Goal: Information Seeking & Learning: Learn about a topic

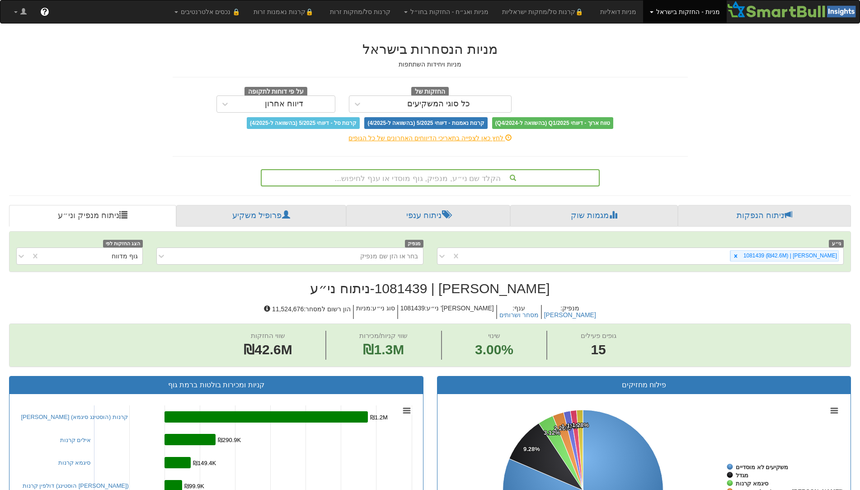
click at [438, 179] on div "הקלד שם ני״ע, מנפיק, גוף מוסדי או ענף לחיפוש..." at bounding box center [430, 177] width 337 height 15
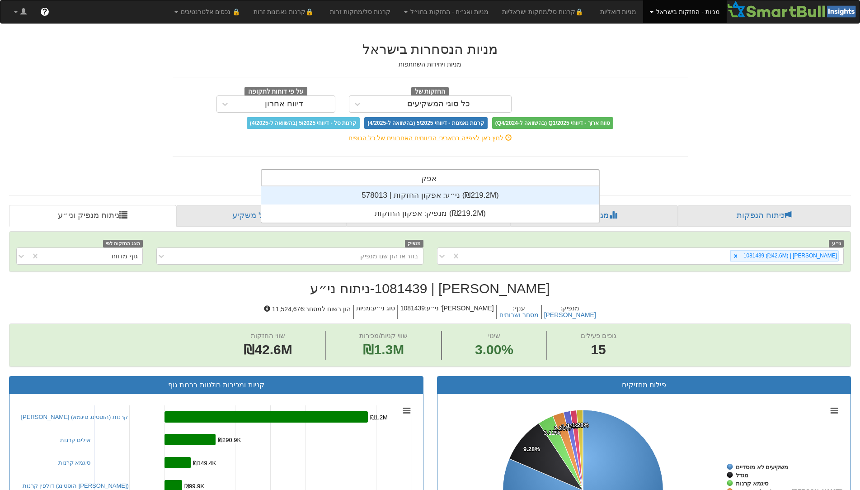
scroll to position [36, 0]
type input "אפקון"
click at [441, 197] on div "ני״ע: ‏אפקון החזקות | 578013 ‎(₪219.2M)‎" at bounding box center [430, 195] width 338 height 18
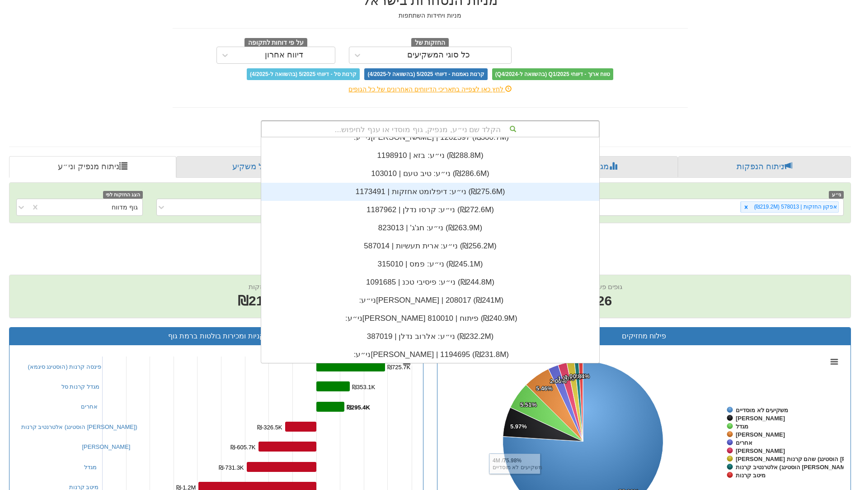
scroll to position [4792, 0]
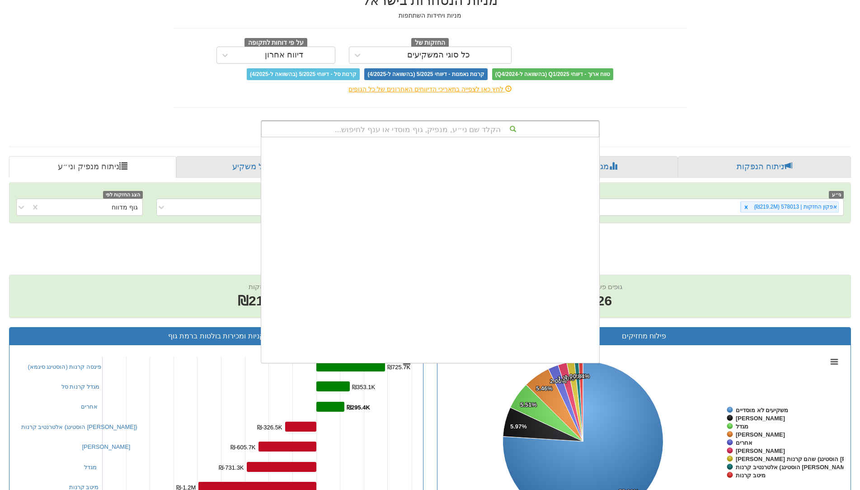
click at [456, 129] on div "הקלד שם ני״ע, מנפיק, גוף מוסדי או ענף לחיפוש..." at bounding box center [430, 128] width 337 height 15
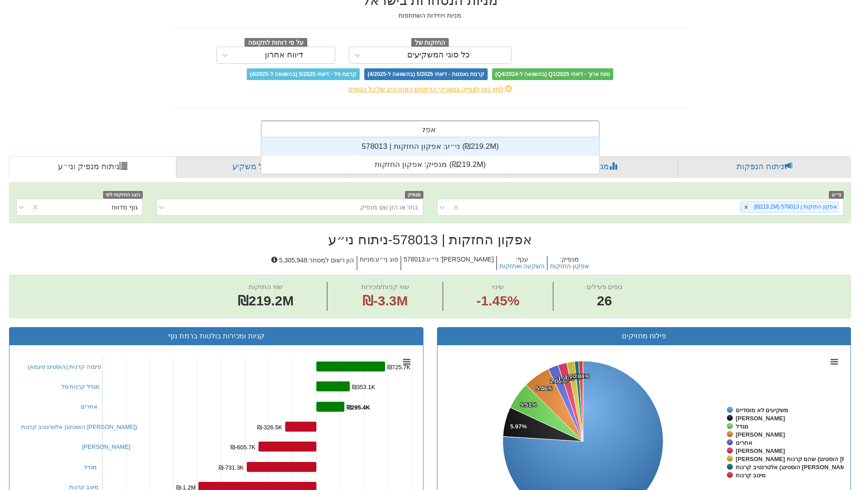
scroll to position [36, 0]
type input "אפקון"
click at [443, 150] on div "ני״ע: ‏אפקון החזקות | 578013 ‎(₪219.2M)‎" at bounding box center [430, 146] width 338 height 18
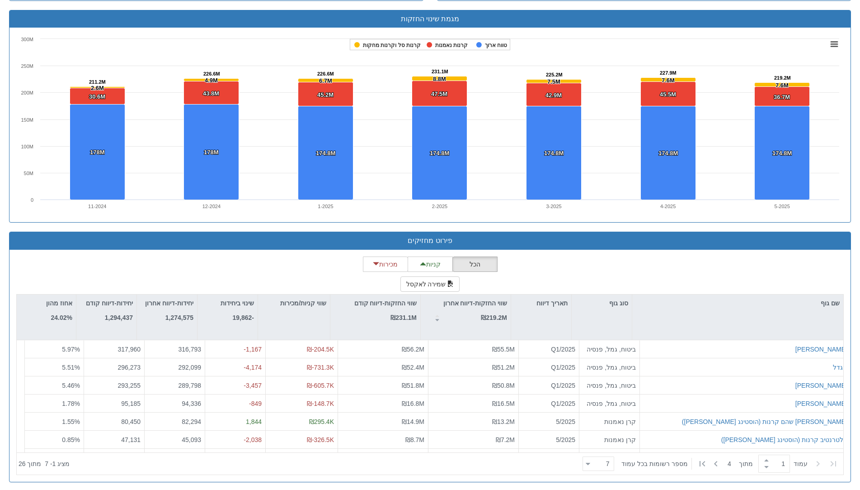
scroll to position [591, 0]
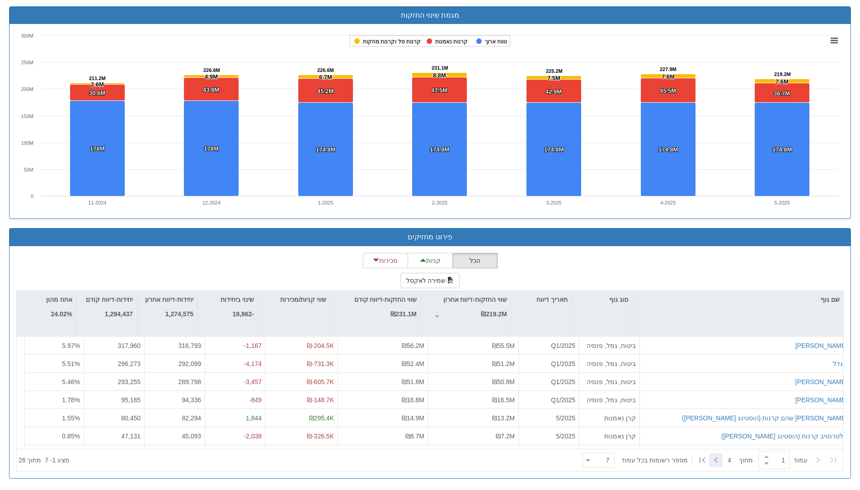
click at [714, 459] on icon at bounding box center [715, 459] width 3 height 5
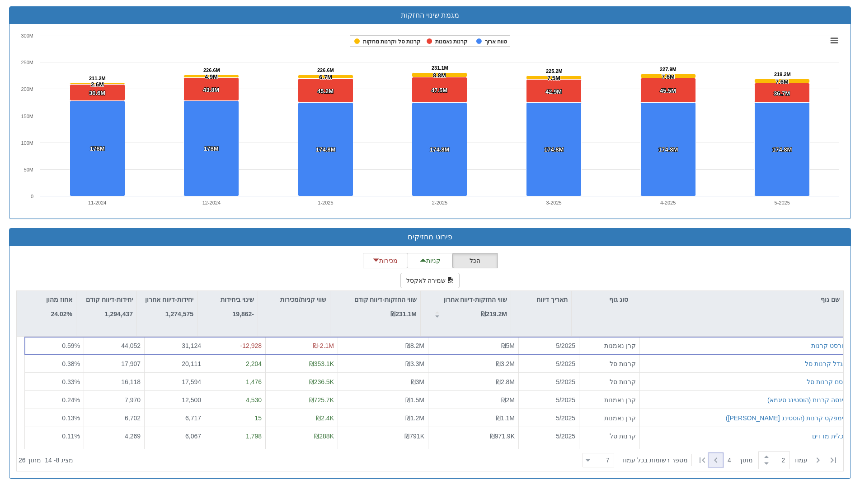
click at [715, 461] on icon at bounding box center [716, 459] width 11 height 11
click at [715, 462] on icon at bounding box center [715, 459] width 3 height 5
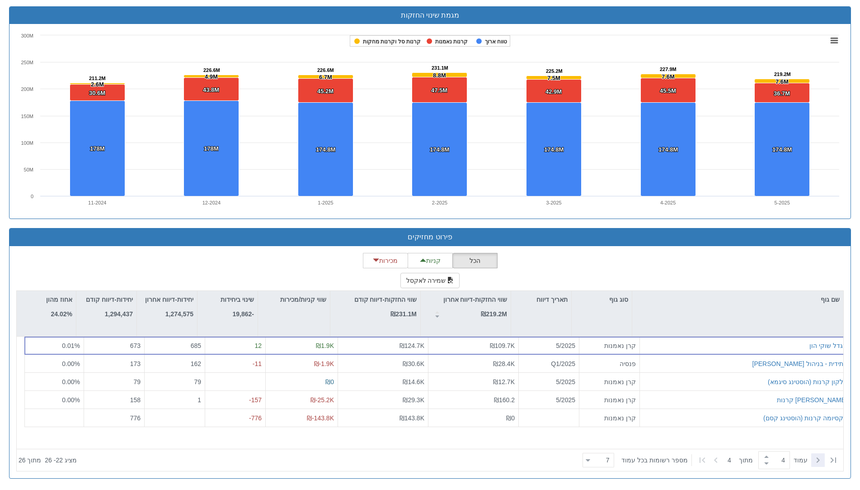
click at [820, 459] on icon at bounding box center [818, 459] width 11 height 11
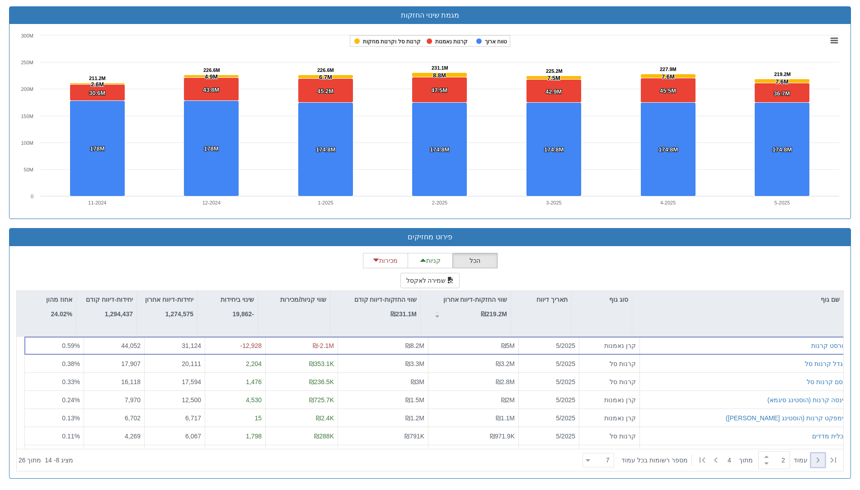
click at [820, 459] on icon at bounding box center [818, 459] width 11 height 11
type input "1"
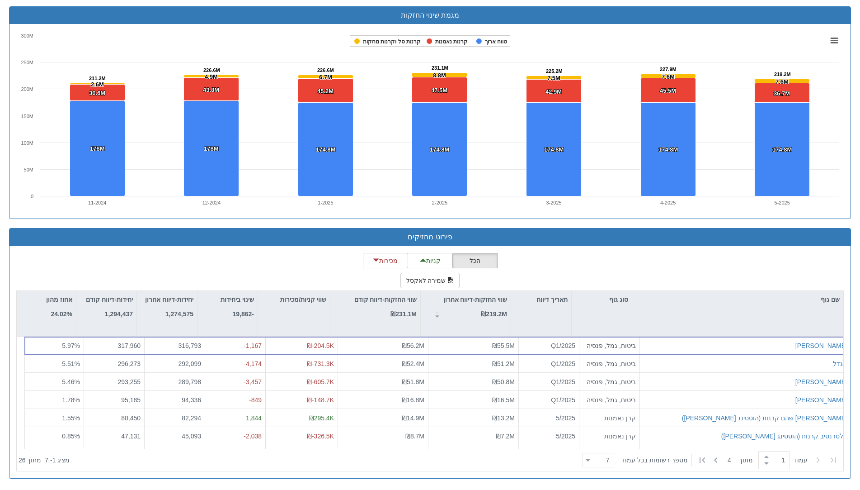
click at [820, 459] on icon at bounding box center [818, 459] width 11 height 11
